Goal: Book appointment/travel/reservation

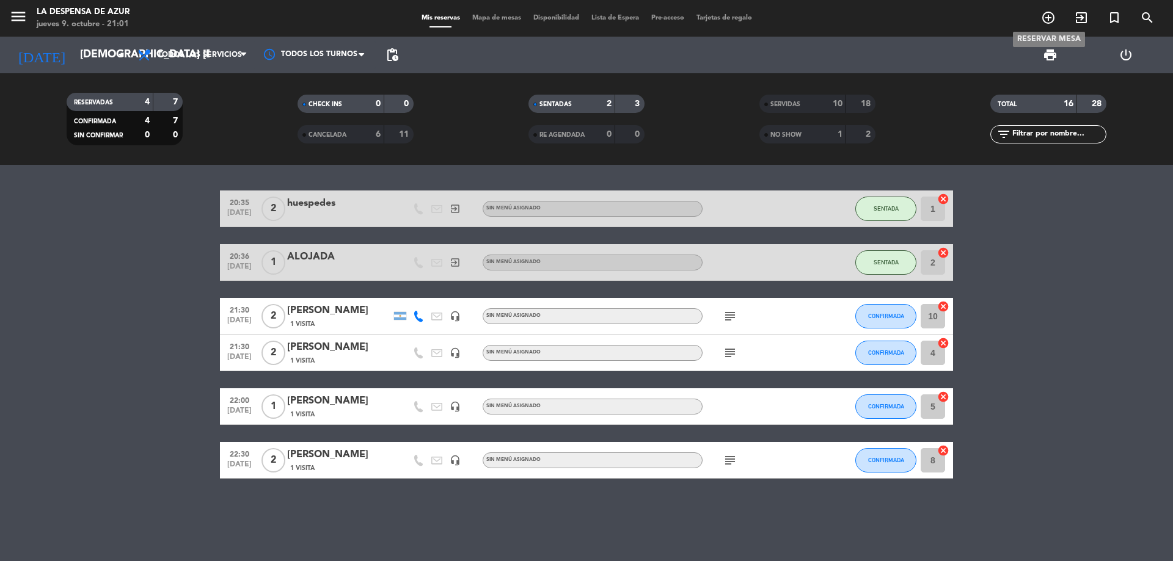
click at [1050, 18] on icon "add_circle_outline" at bounding box center [1048, 17] width 15 height 15
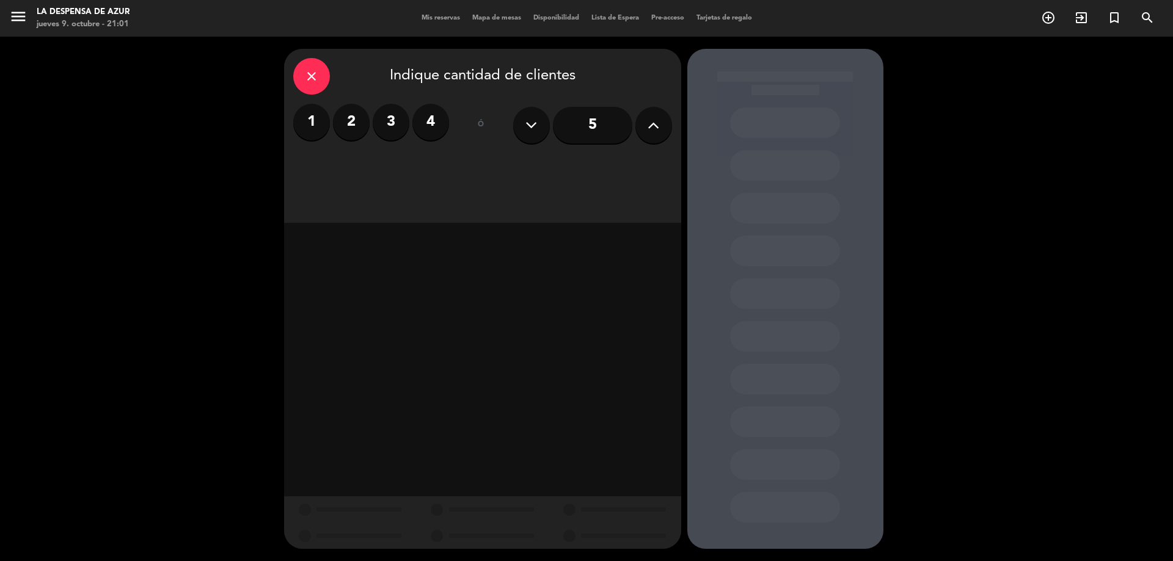
click at [354, 140] on label "2" at bounding box center [351, 122] width 37 height 37
click at [430, 167] on div "Almuerzo" at bounding box center [434, 167] width 92 height 24
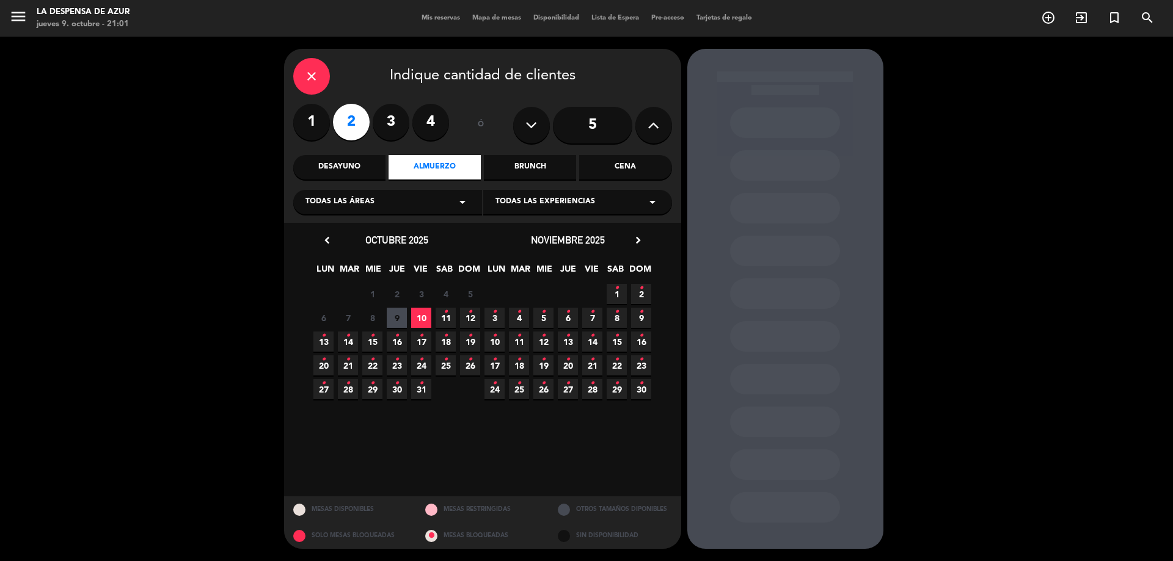
click at [447, 366] on icon "•" at bounding box center [445, 360] width 4 height 20
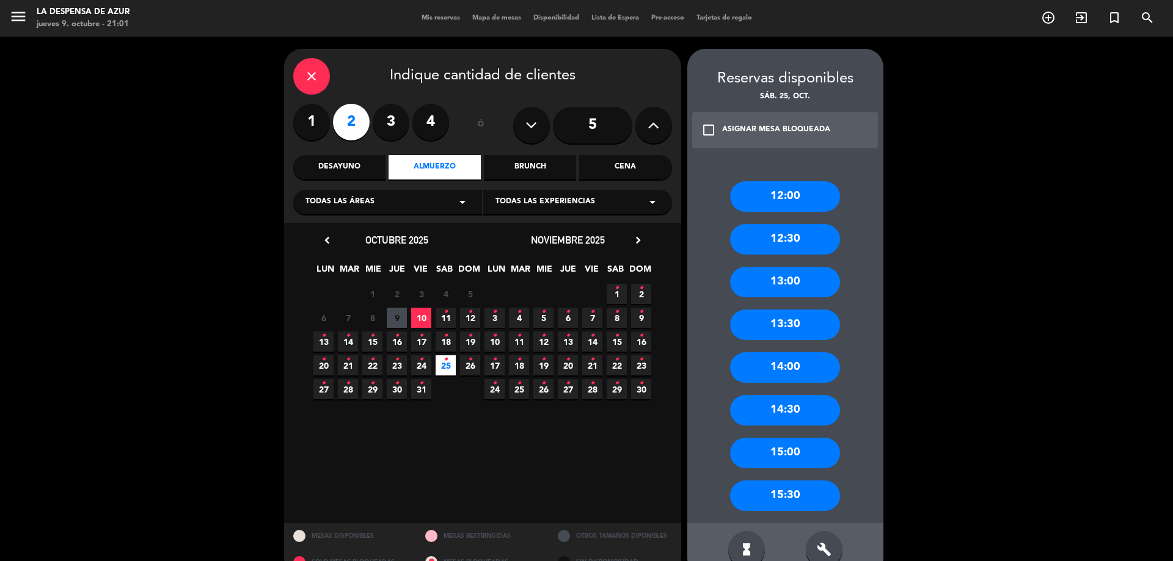
click at [746, 294] on div "13:00" at bounding box center [785, 282] width 110 height 31
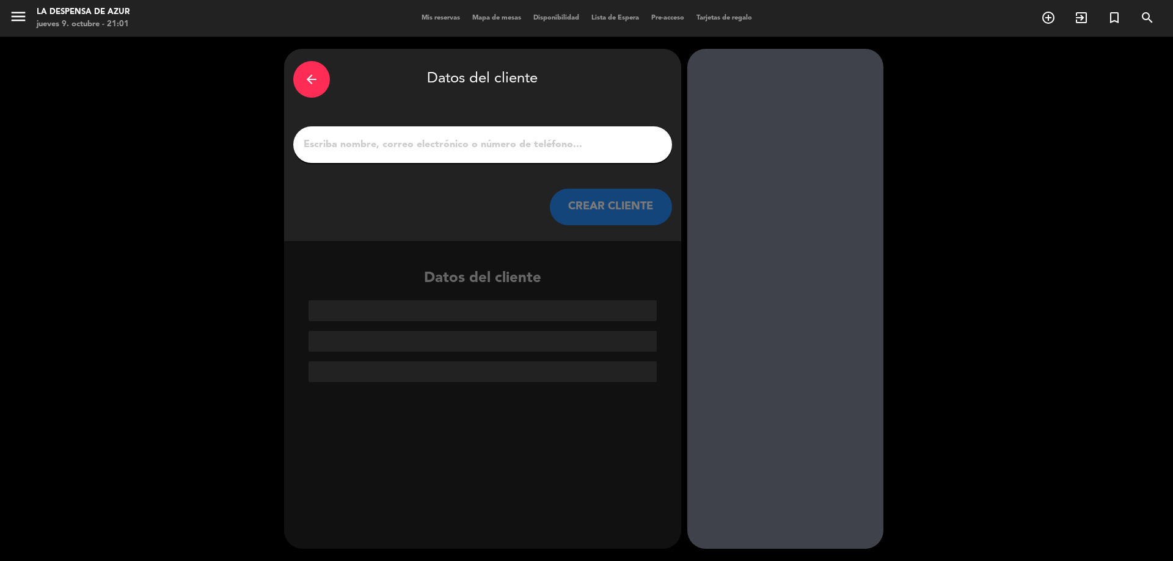
click at [453, 153] on input "1" at bounding box center [482, 144] width 360 height 17
paste input "[PERSON_NAME] 3572400381"
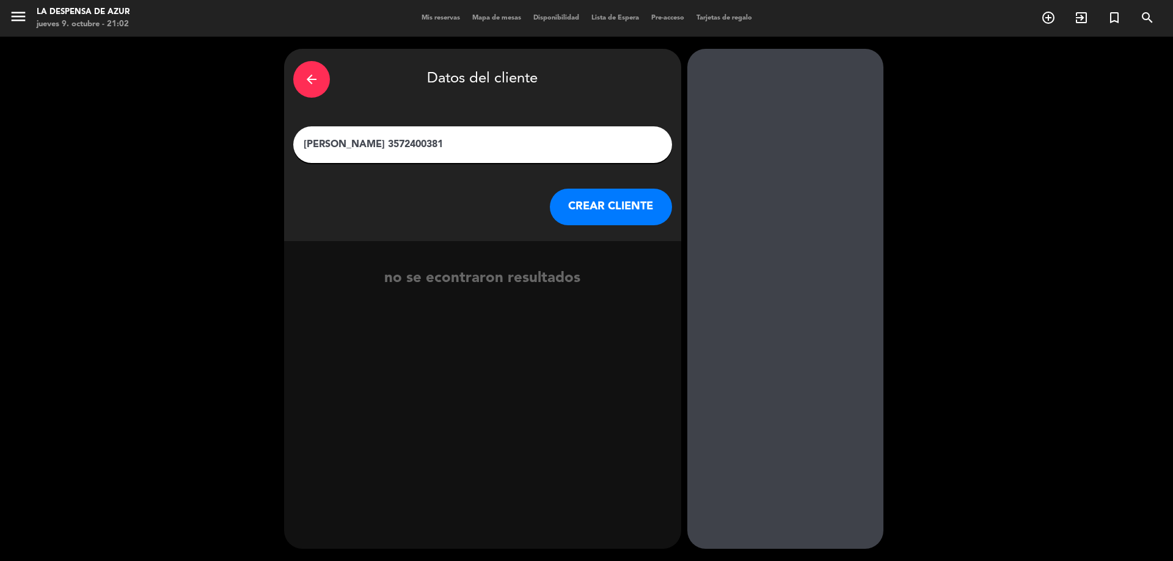
drag, startPoint x: 376, startPoint y: 144, endPoint x: 473, endPoint y: 137, distance: 98.0
click at [473, 137] on input "[PERSON_NAME] 3572400381" at bounding box center [482, 144] width 360 height 17
type input "[PERSON_NAME]"
click at [594, 208] on button "CREAR CLIENTE" at bounding box center [611, 207] width 122 height 37
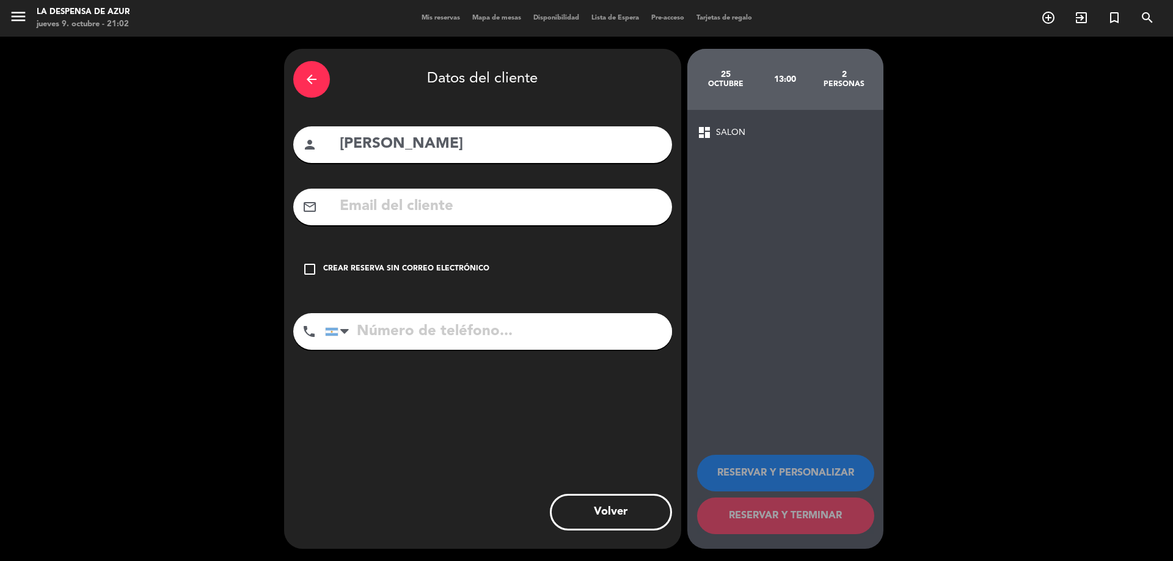
click at [311, 261] on div "check_box_outline_blank Crear reserva sin correo electrónico" at bounding box center [482, 269] width 379 height 37
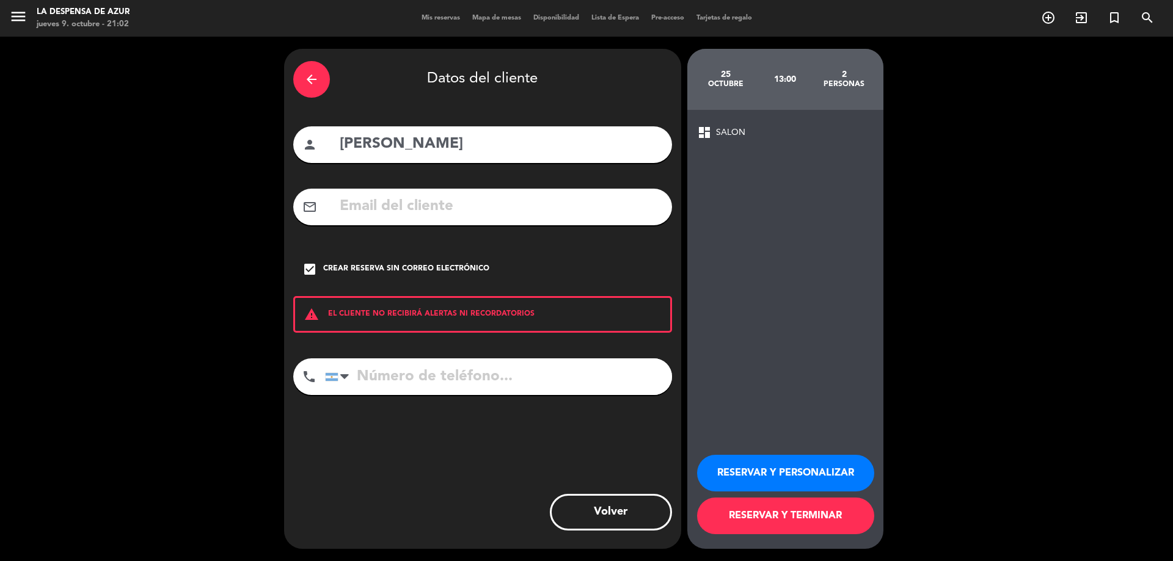
click at [417, 362] on input "tel" at bounding box center [498, 377] width 347 height 37
paste input "3572400381"
type input "3572400381"
click at [781, 470] on button "RESERVAR Y PERSONALIZAR" at bounding box center [785, 473] width 177 height 37
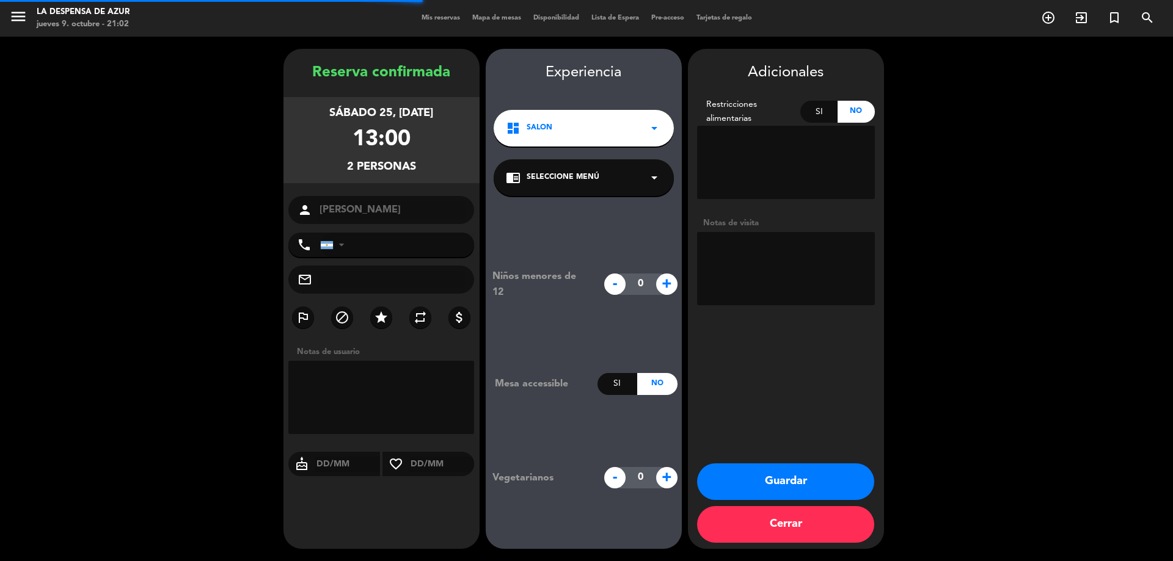
type input "[PHONE_NUMBER]"
click at [739, 264] on textarea at bounding box center [786, 268] width 178 height 73
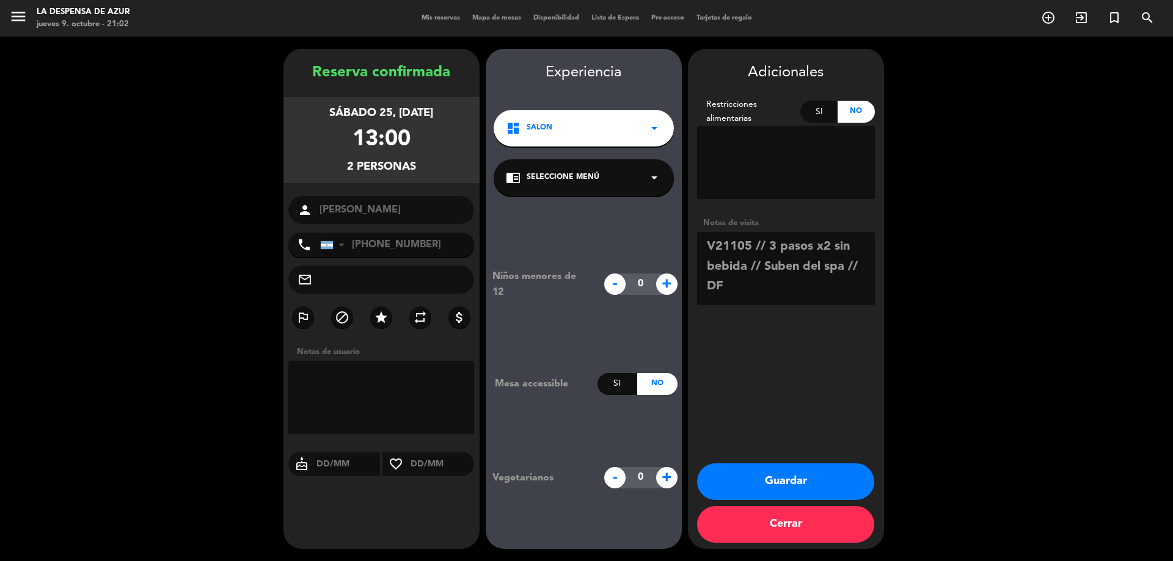
type textarea "V21105 // 3 pasos x2 sin bebida // Suben del spa // DF"
click at [781, 483] on button "Guardar" at bounding box center [785, 482] width 177 height 37
